Goal: Transaction & Acquisition: Subscribe to service/newsletter

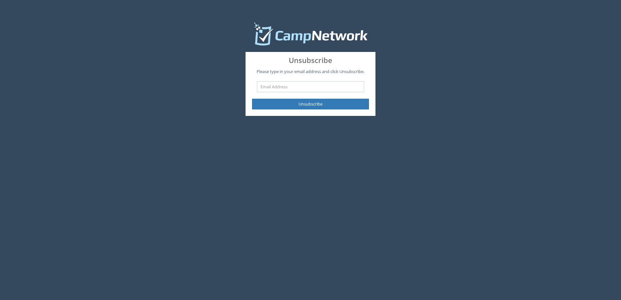
click at [335, 84] on input "text" at bounding box center [310, 86] width 107 height 11
type input "[EMAIL_ADDRESS][DOMAIN_NAME]"
click at [252, 99] on button "Unsubscribe" at bounding box center [310, 104] width 117 height 11
